Goal: Information Seeking & Learning: Learn about a topic

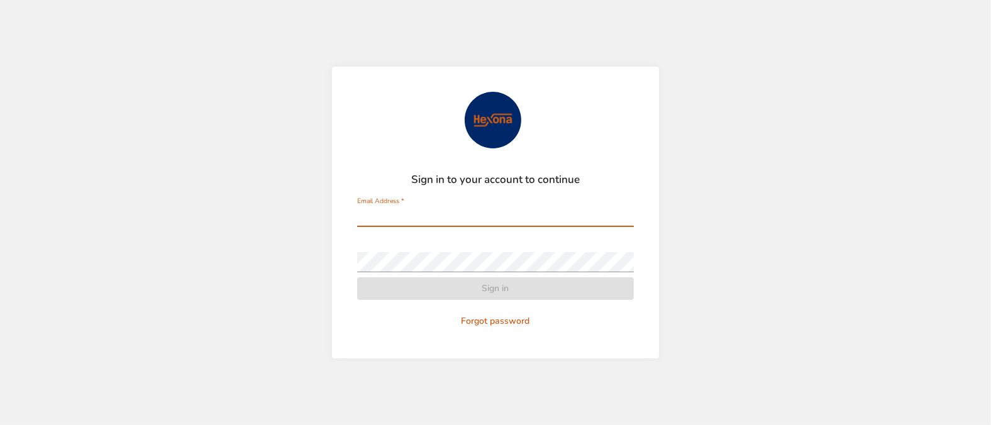
click at [428, 211] on input "Email Address   *" at bounding box center [495, 217] width 277 height 20
type input "**********"
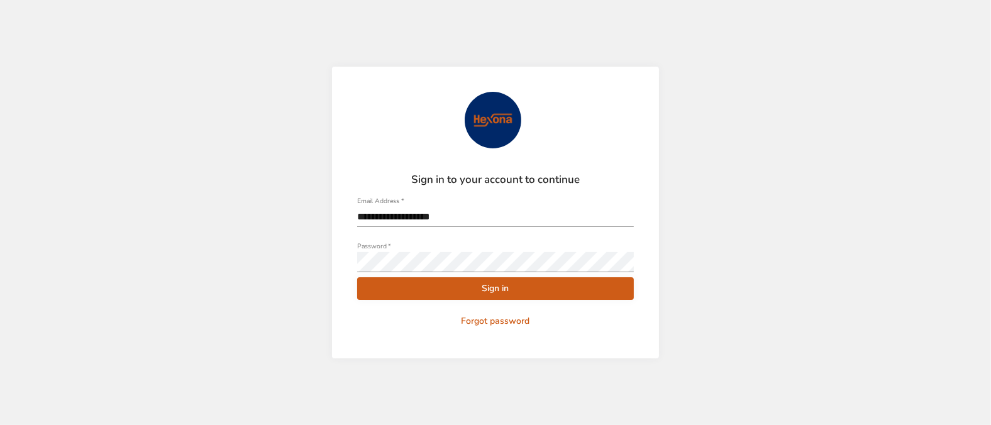
click at [523, 291] on span "Sign in" at bounding box center [495, 289] width 257 height 16
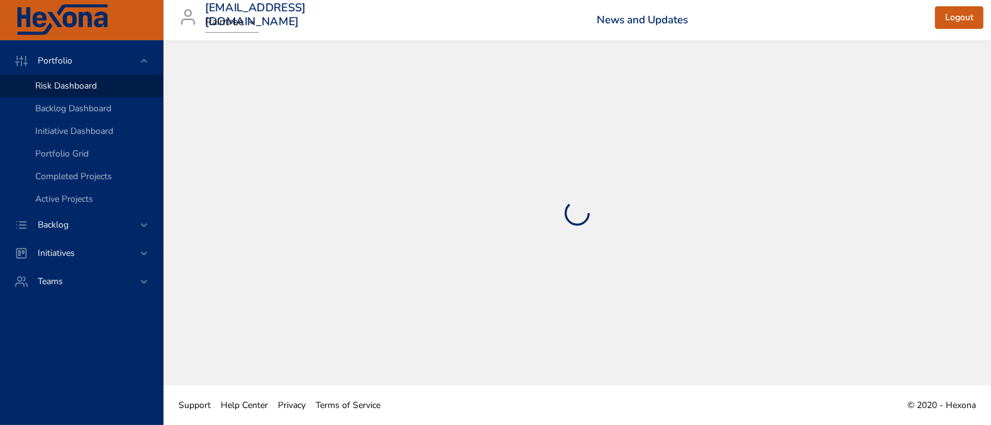
click at [483, 287] on div at bounding box center [577, 212] width 777 height 295
click at [146, 220] on icon at bounding box center [144, 225] width 13 height 13
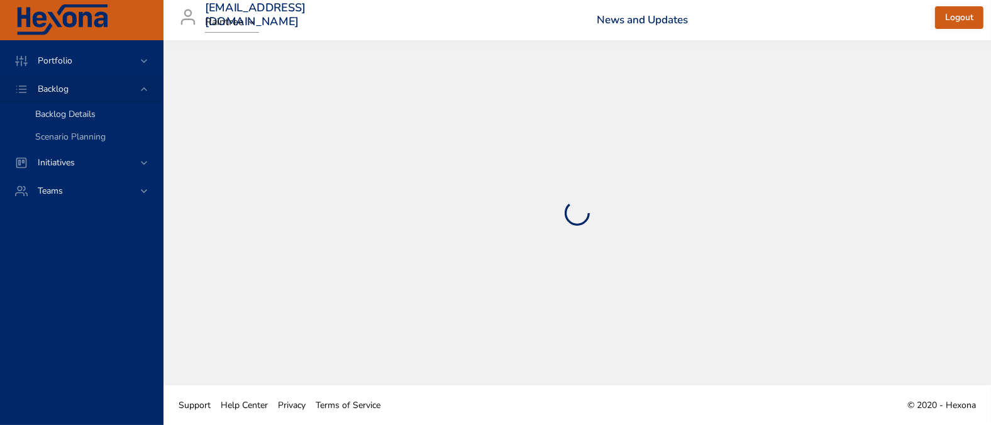
click at [87, 110] on span "Backlog Details" at bounding box center [65, 114] width 60 height 12
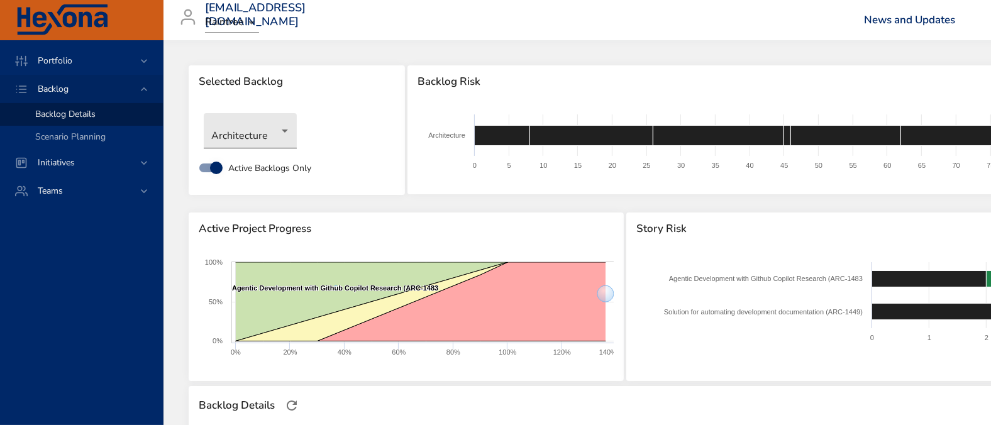
click at [270, 130] on body "Portfolio Backlog Backlog Details Scenario Planning Initiatives Teams [EMAIL_AD…" at bounding box center [495, 212] width 991 height 425
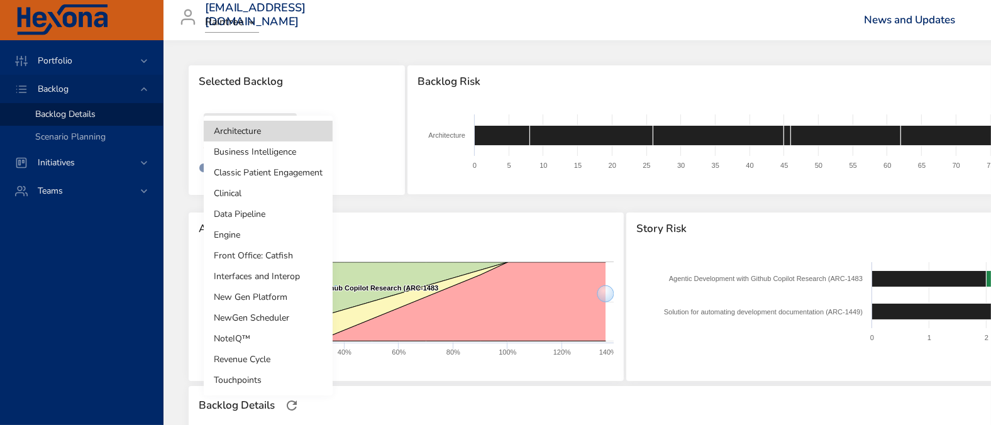
click at [266, 291] on li "New Gen Platform" at bounding box center [268, 297] width 129 height 21
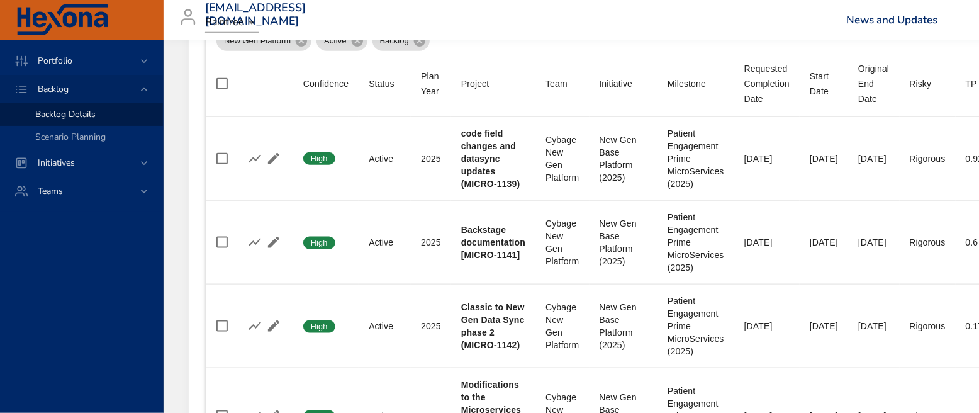
scroll to position [503, 0]
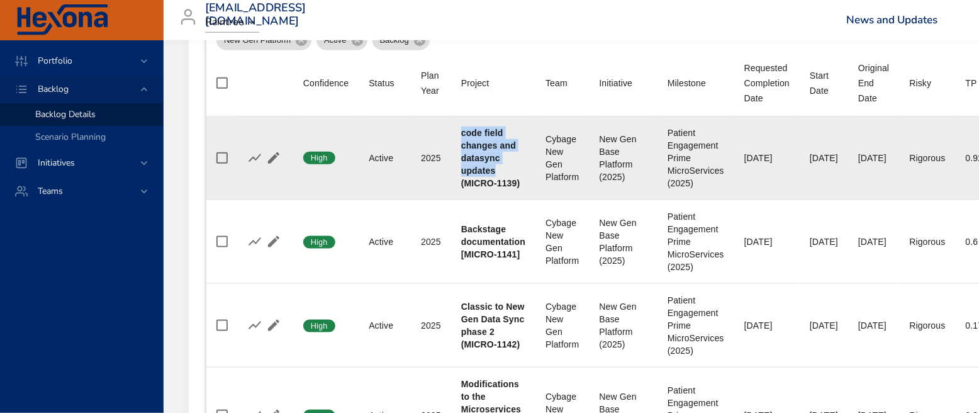
drag, startPoint x: 461, startPoint y: 132, endPoint x: 497, endPoint y: 175, distance: 55.8
click at [497, 175] on div "code field changes and datasync updates (MICRO-1139)" at bounding box center [493, 157] width 64 height 63
click at [500, 175] on div "code field changes and datasync updates (MICRO-1139)" at bounding box center [493, 157] width 64 height 63
click at [506, 169] on div "code field changes and datasync updates (MICRO-1139)" at bounding box center [493, 157] width 64 height 63
drag, startPoint x: 874, startPoint y: 154, endPoint x: 926, endPoint y: 153, distance: 52.2
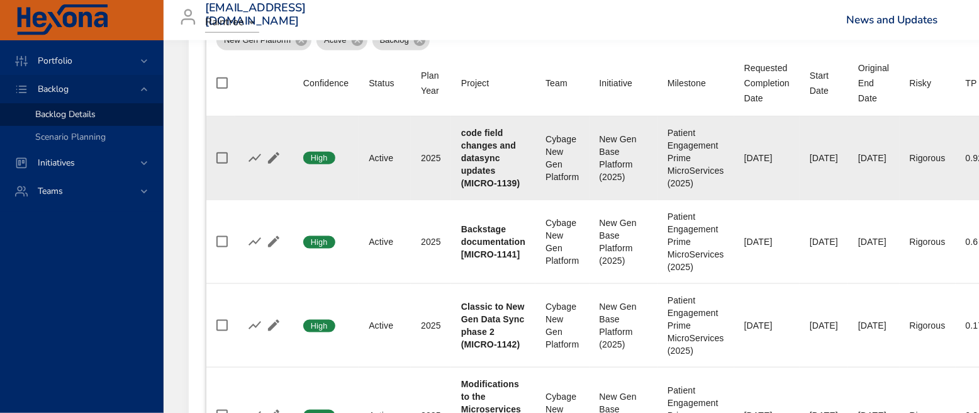
click at [899, 153] on td "Original End Date [DATE]" at bounding box center [873, 158] width 51 height 84
click at [889, 153] on div "[DATE]" at bounding box center [873, 158] width 31 height 13
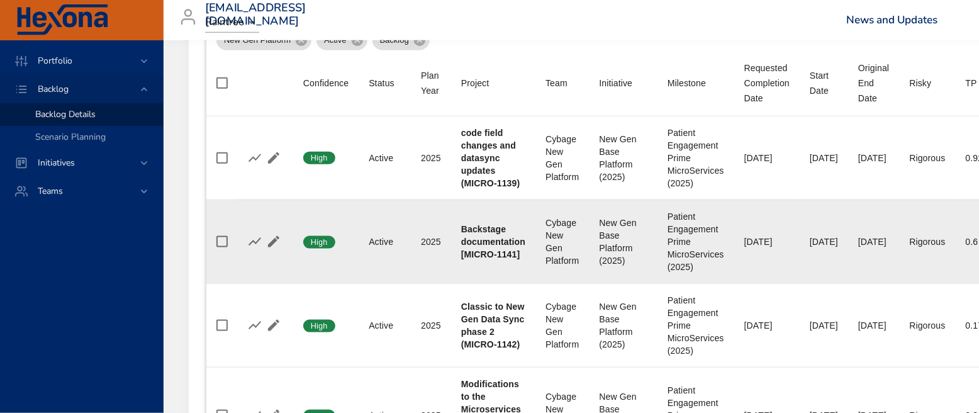
drag, startPoint x: 871, startPoint y: 242, endPoint x: 920, endPoint y: 240, distance: 49.1
click at [899, 240] on td "Original End Date [DATE]" at bounding box center [873, 241] width 51 height 84
click at [889, 242] on div "[DATE]" at bounding box center [873, 241] width 31 height 13
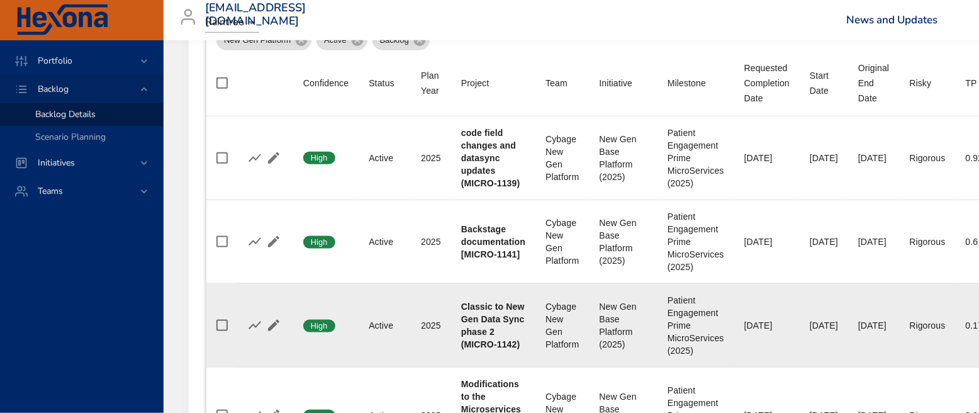
drag, startPoint x: 874, startPoint y: 323, endPoint x: 920, endPoint y: 321, distance: 46.0
click at [889, 321] on div "[DATE]" at bounding box center [873, 325] width 31 height 13
drag, startPoint x: 457, startPoint y: 308, endPoint x: 510, endPoint y: 340, distance: 61.8
click at [510, 340] on td "Project Classic to New Gen Data Sync phase 2 (MICRO-1142)" at bounding box center [493, 325] width 84 height 84
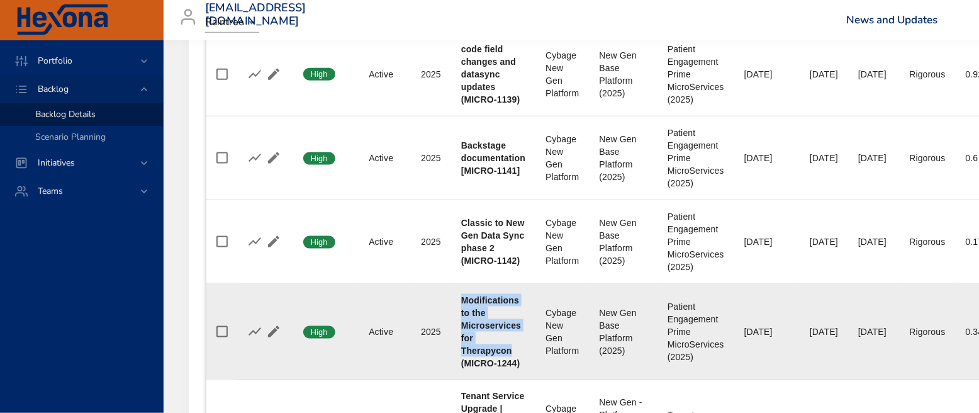
drag, startPoint x: 462, startPoint y: 296, endPoint x: 516, endPoint y: 353, distance: 79.2
click at [516, 353] on div "Modifications to the Microservices for Therapycon (MICRO-1244)" at bounding box center [493, 331] width 64 height 75
click at [496, 335] on div "Modifications to the Microservices for Therapycon (MICRO-1244)" at bounding box center [493, 331] width 64 height 75
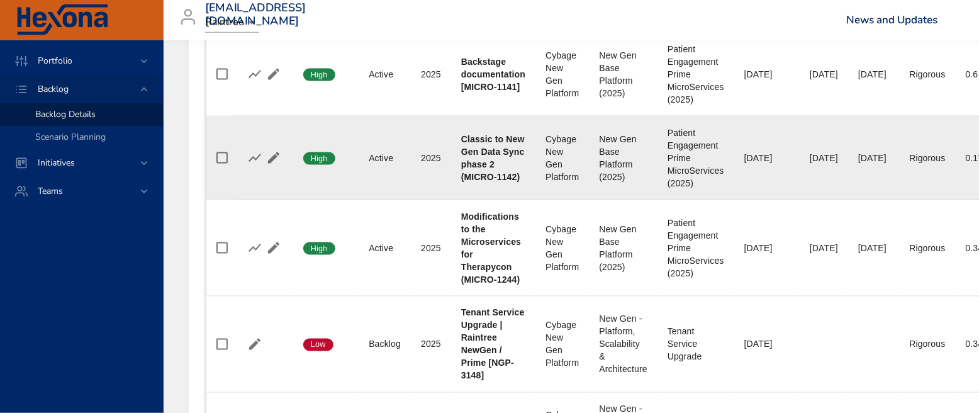
scroll to position [503, 0]
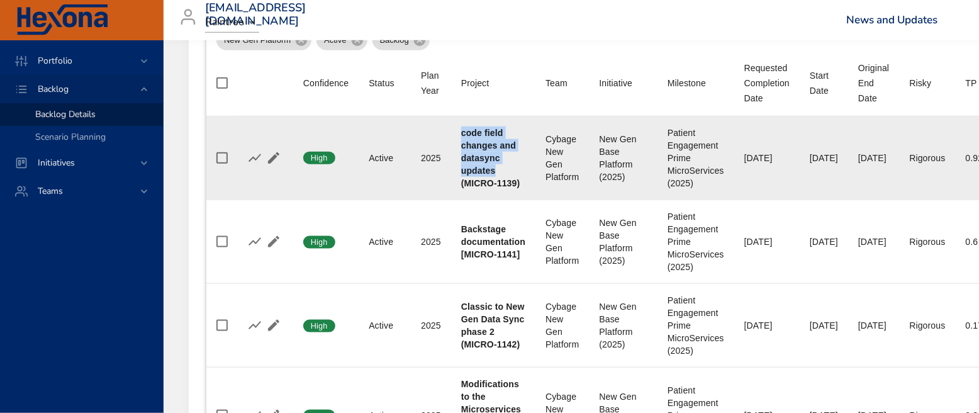
drag, startPoint x: 461, startPoint y: 128, endPoint x: 508, endPoint y: 168, distance: 61.1
click at [508, 168] on div "code field changes and datasync updates (MICRO-1139)" at bounding box center [493, 157] width 64 height 63
drag, startPoint x: 461, startPoint y: 130, endPoint x: 496, endPoint y: 169, distance: 53.0
click at [496, 169] on div "code field changes and datasync updates (MICRO-1139)" at bounding box center [493, 157] width 64 height 63
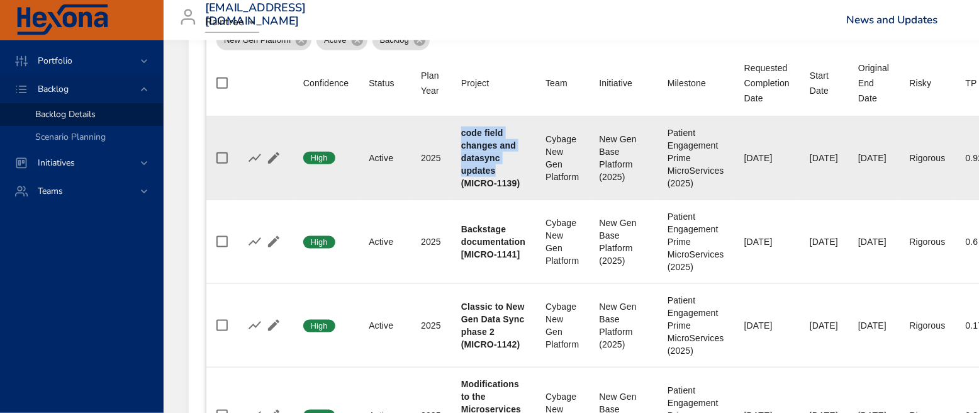
click at [496, 169] on div "code field changes and datasync updates (MICRO-1139)" at bounding box center [493, 157] width 64 height 63
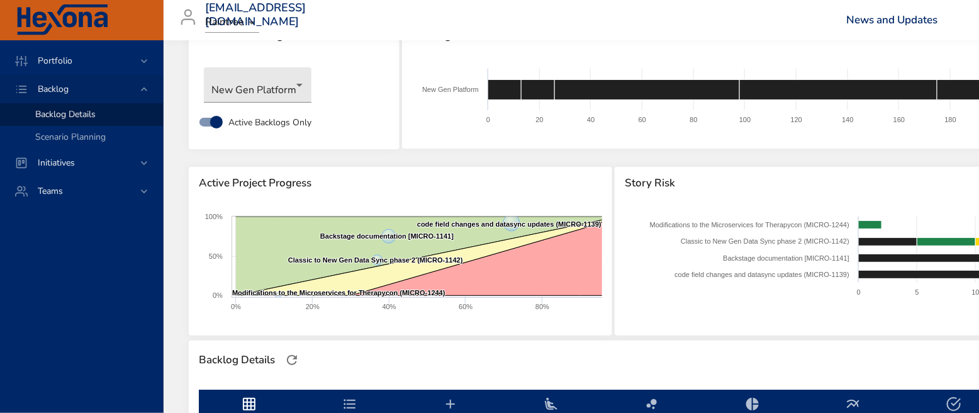
scroll to position [0, 0]
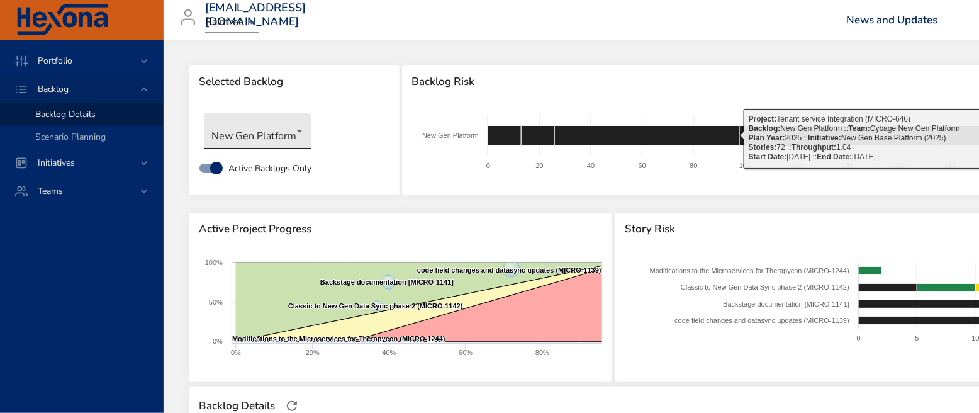
click at [296, 135] on body "Portfolio Backlog Backlog Details Scenario Planning Initiatives Teams [EMAIL_AD…" at bounding box center [489, 206] width 979 height 413
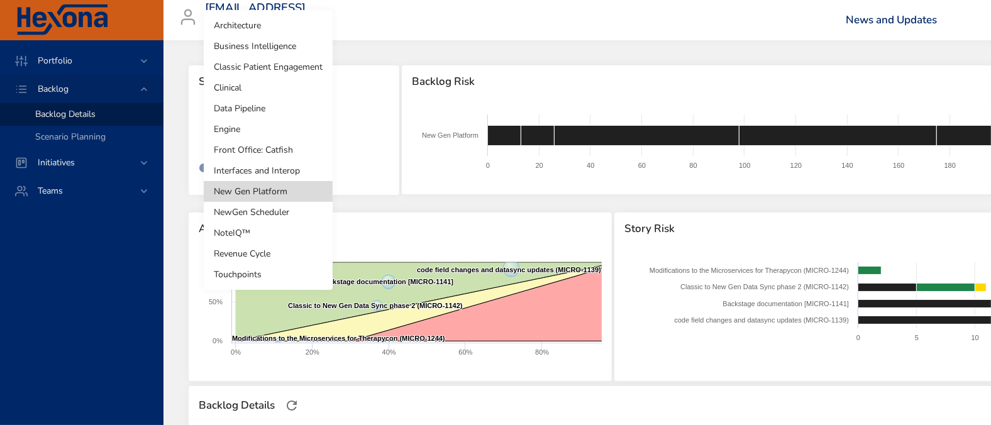
click at [291, 214] on li "NewGen Scheduler" at bounding box center [268, 212] width 129 height 21
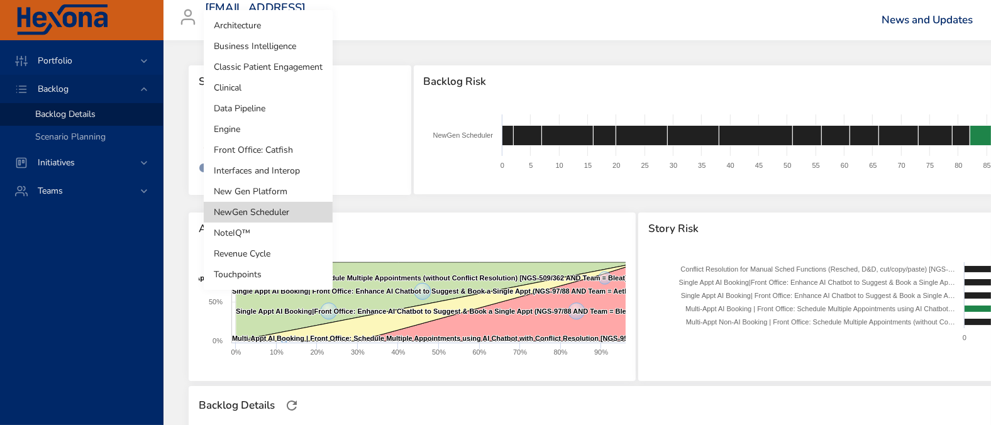
click at [308, 126] on body "Portfolio Backlog Backlog Details Scenario Planning Initiatives Teams [EMAIL_AD…" at bounding box center [495, 212] width 991 height 425
click at [283, 231] on li "NoteIQ™" at bounding box center [268, 233] width 129 height 21
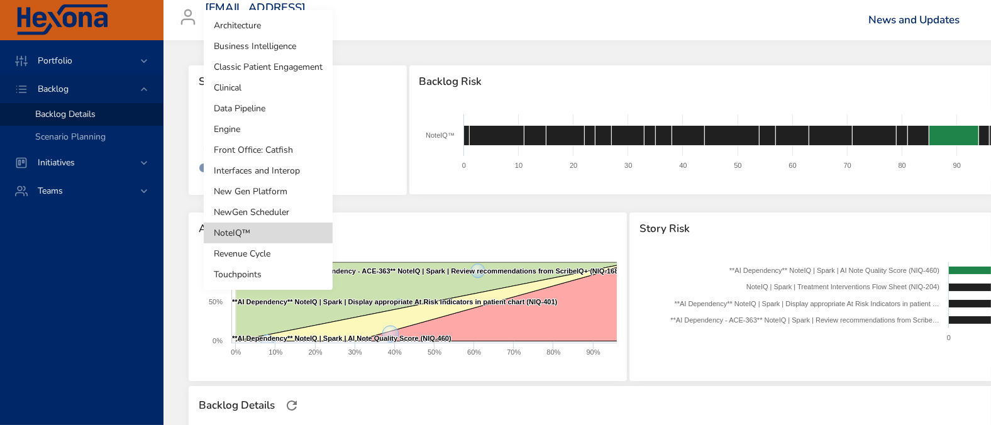
click at [292, 138] on body "Portfolio Backlog Backlog Details Scenario Planning Initiatives Teams [EMAIL_AD…" at bounding box center [495, 212] width 991 height 425
click at [238, 274] on li "Touchpoints" at bounding box center [268, 274] width 129 height 21
